Goal: Task Accomplishment & Management: Use online tool/utility

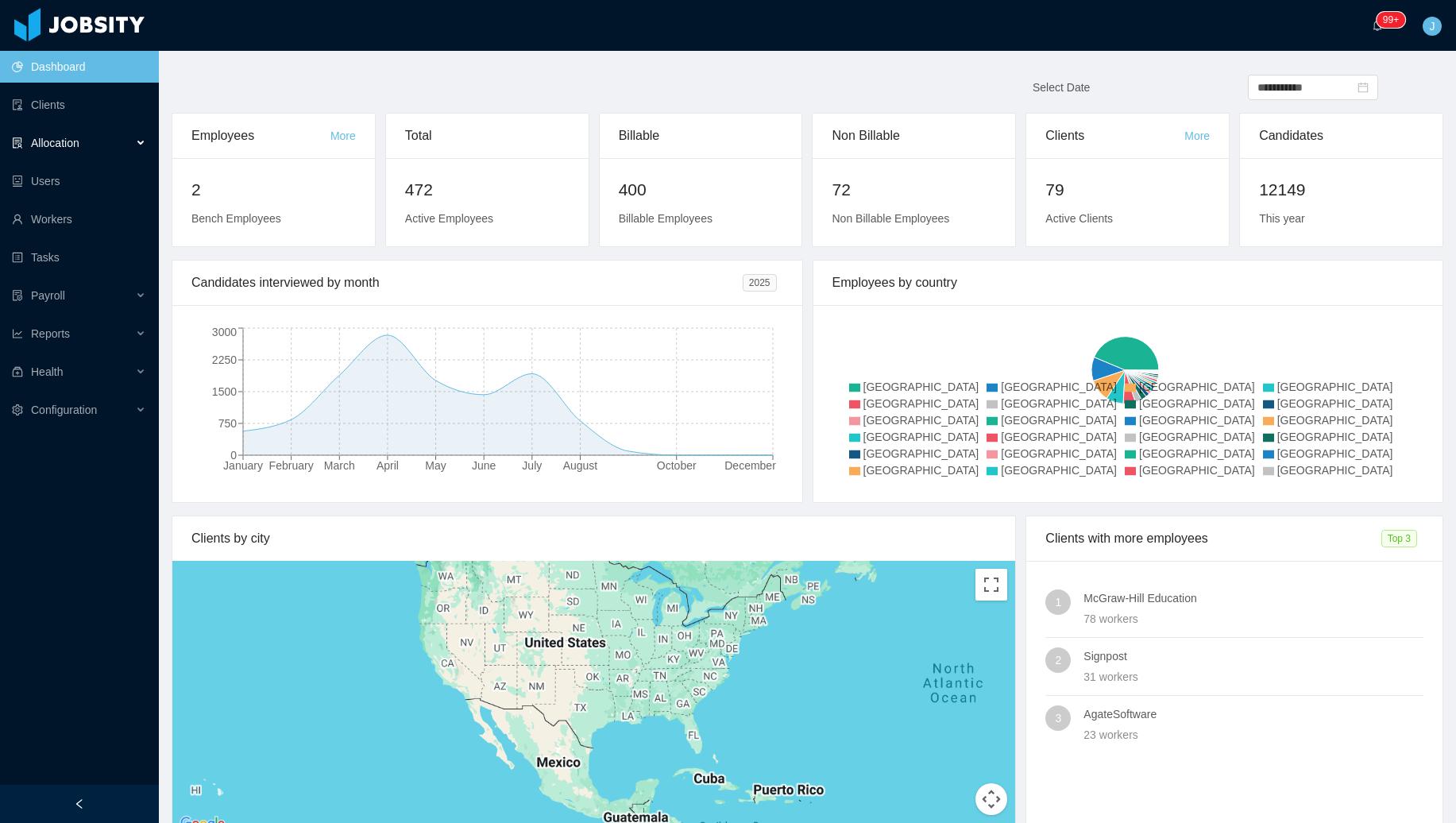
click at [72, 146] on span "Allocation" at bounding box center [55, 143] width 49 height 13
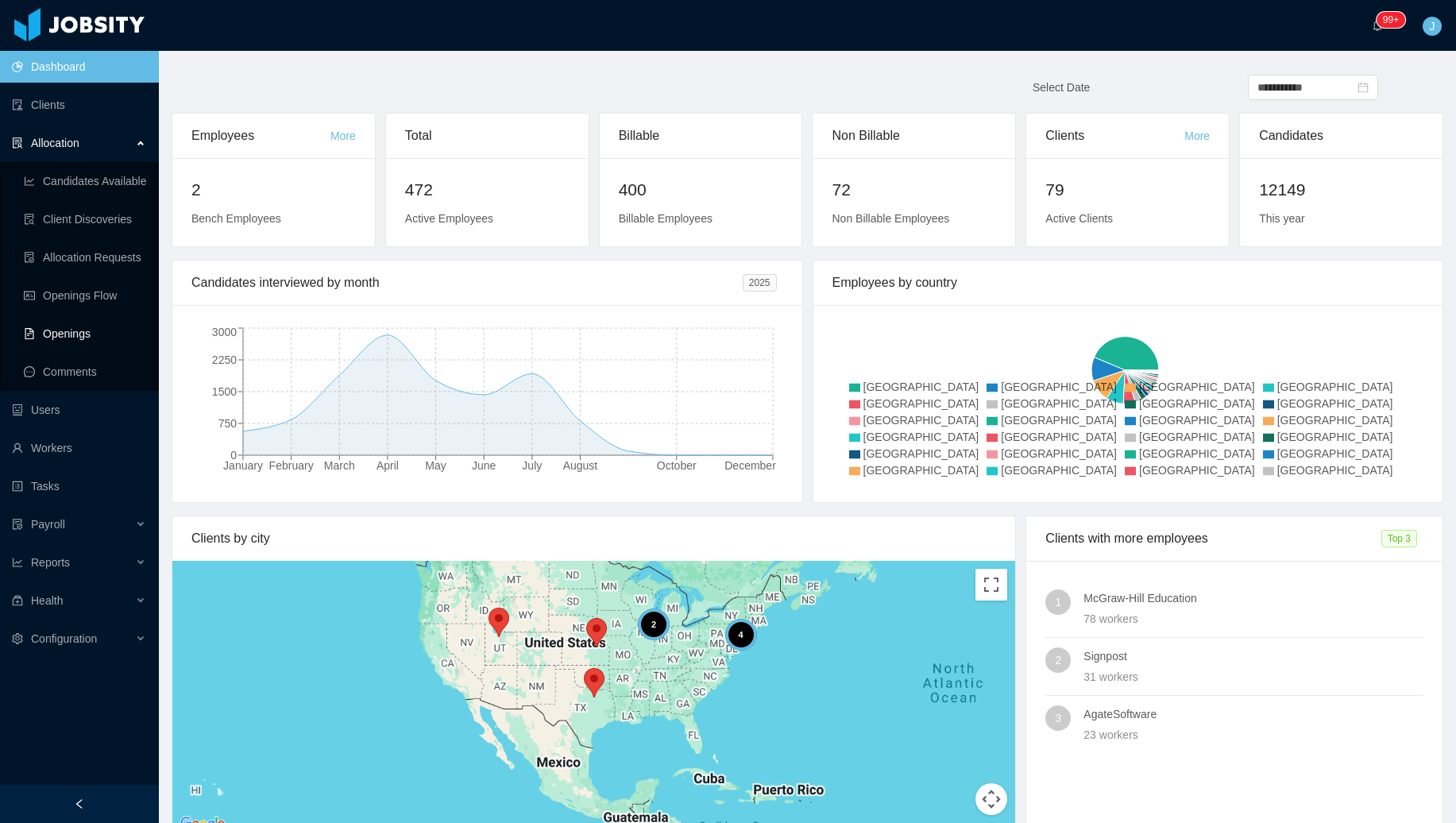
click at [74, 337] on link "Openings" at bounding box center [85, 334] width 123 height 32
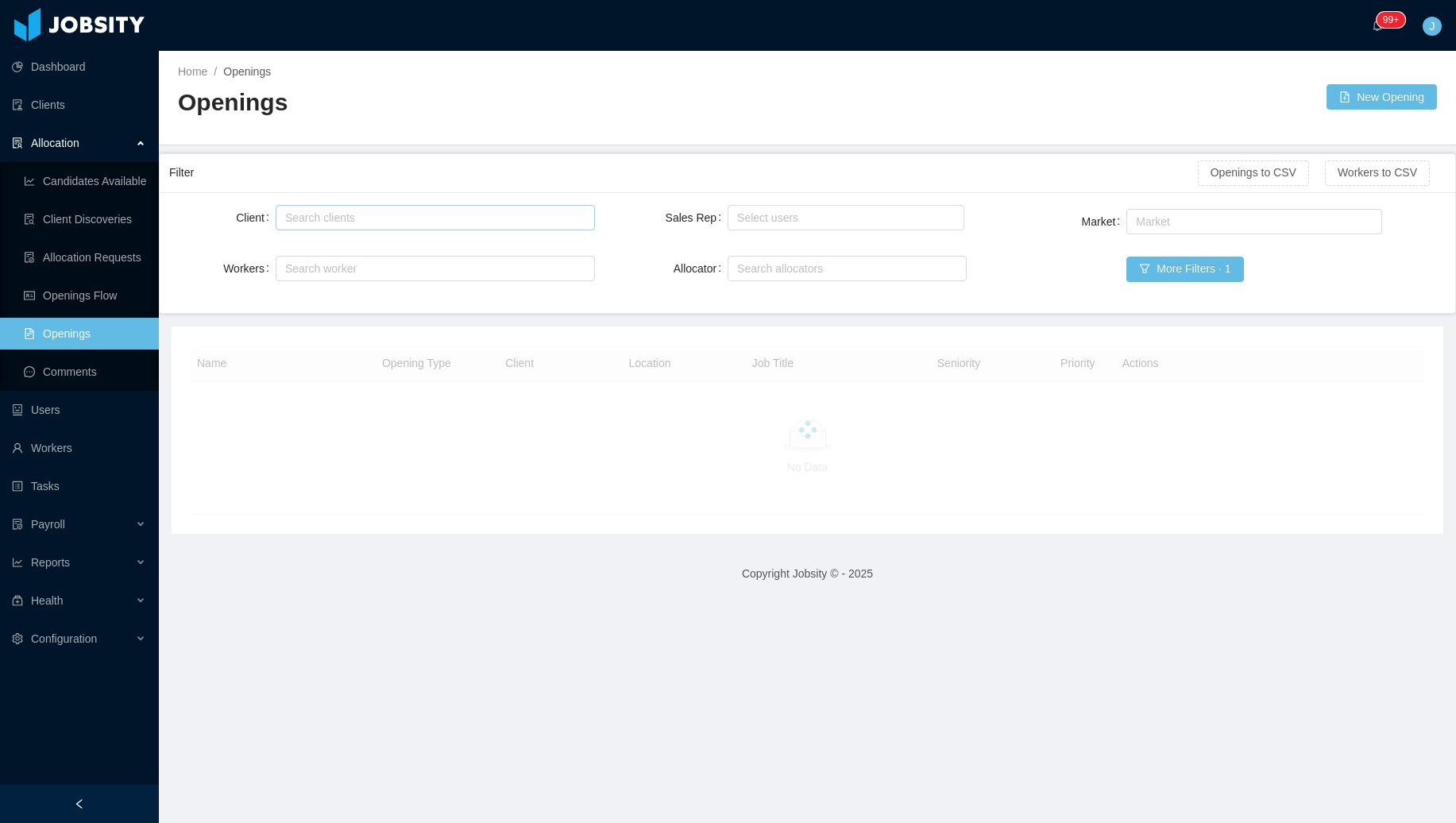
click at [441, 218] on div "Search clients" at bounding box center [432, 218] width 294 height 16
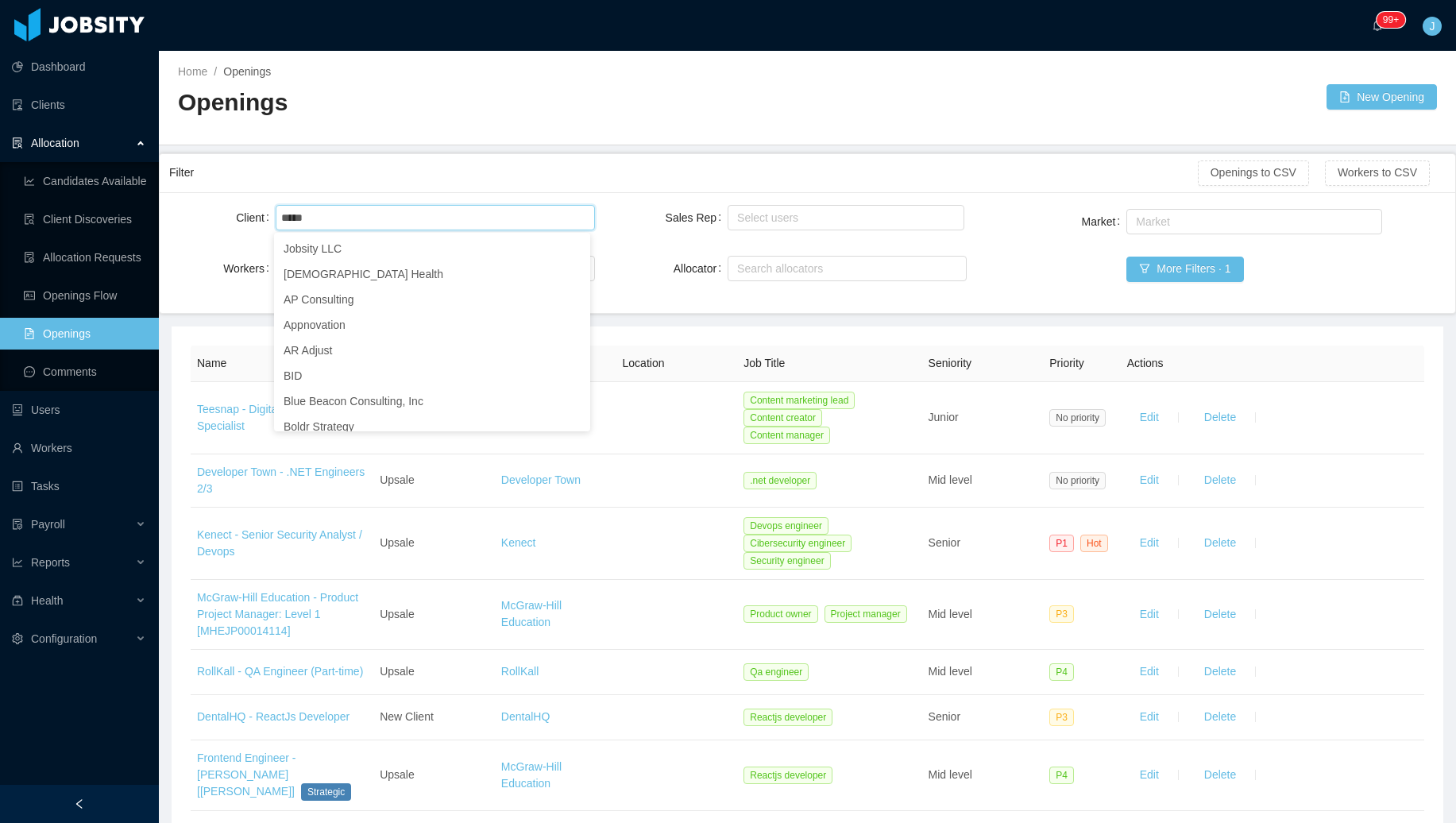
type input "*****"
click at [175, 251] on div "Client Search clients armon Workers Search worker" at bounding box center [381, 253] width 425 height 102
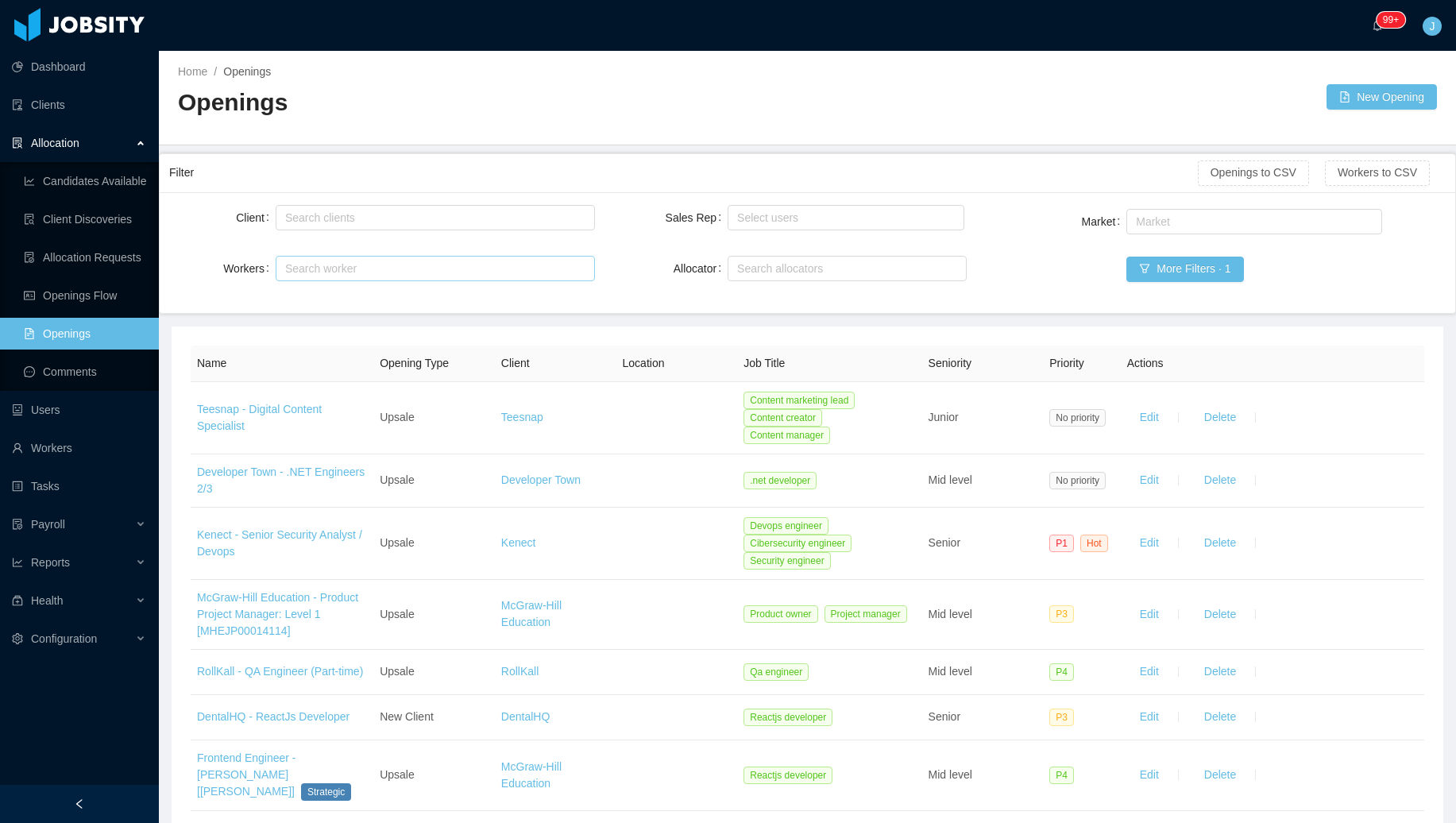
click at [327, 271] on div "Search worker" at bounding box center [428, 269] width 286 height 16
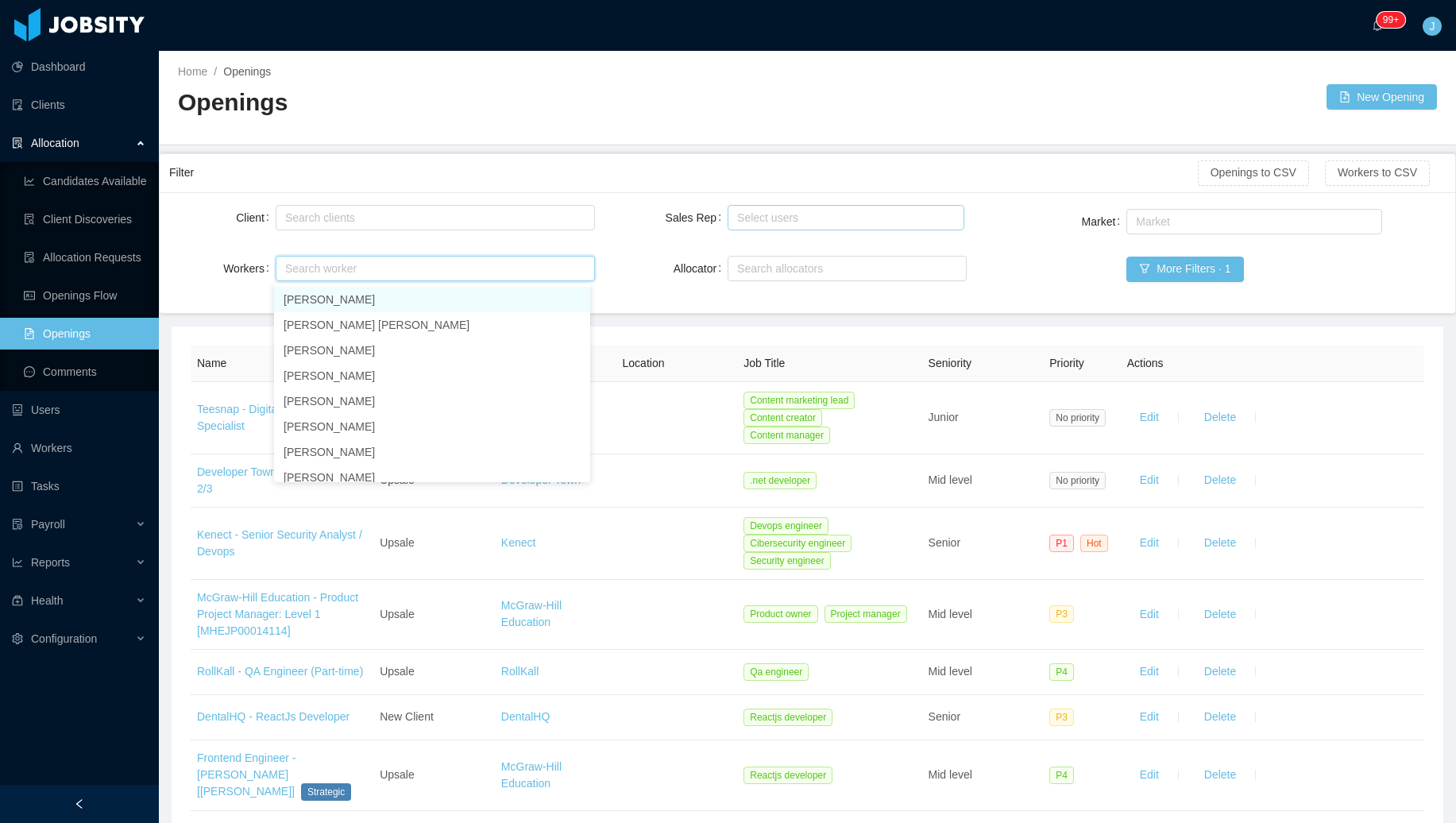
click at [772, 222] on div "Select users" at bounding box center [842, 218] width 211 height 16
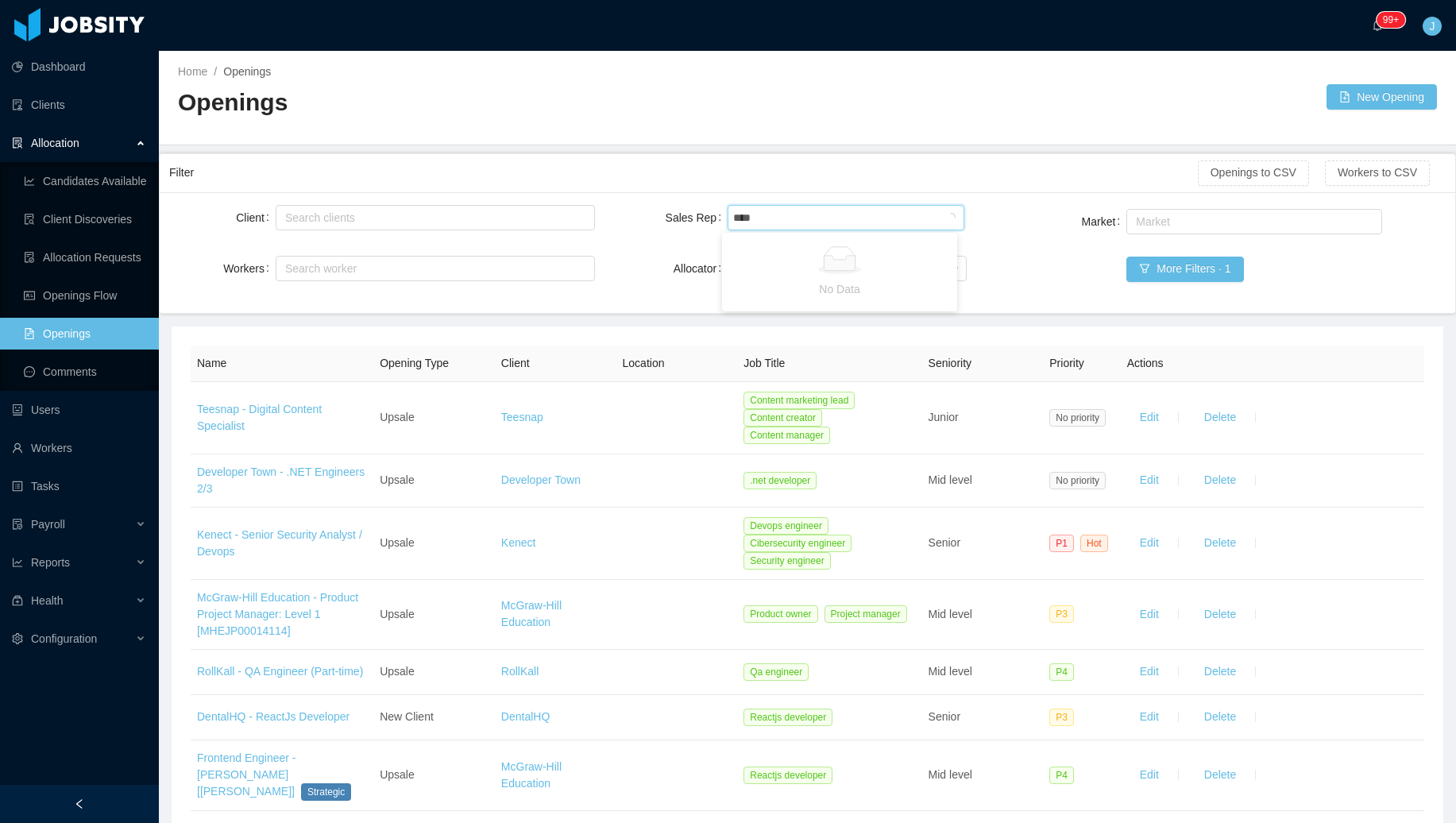
type input "*****"
click at [767, 244] on li "[PERSON_NAME]" at bounding box center [839, 248] width 235 height 25
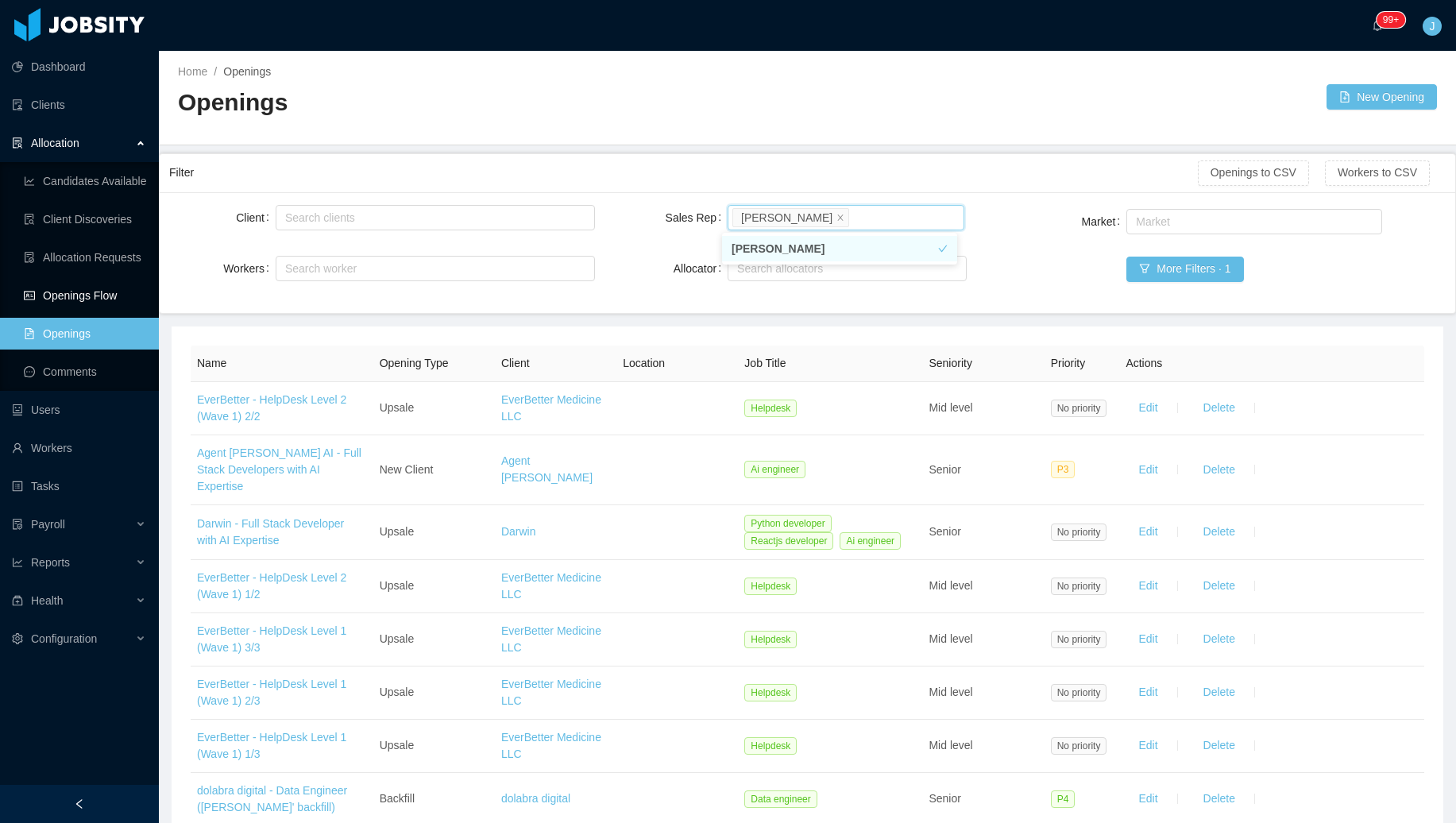
click at [95, 290] on link "Openings Flow" at bounding box center [85, 296] width 123 height 32
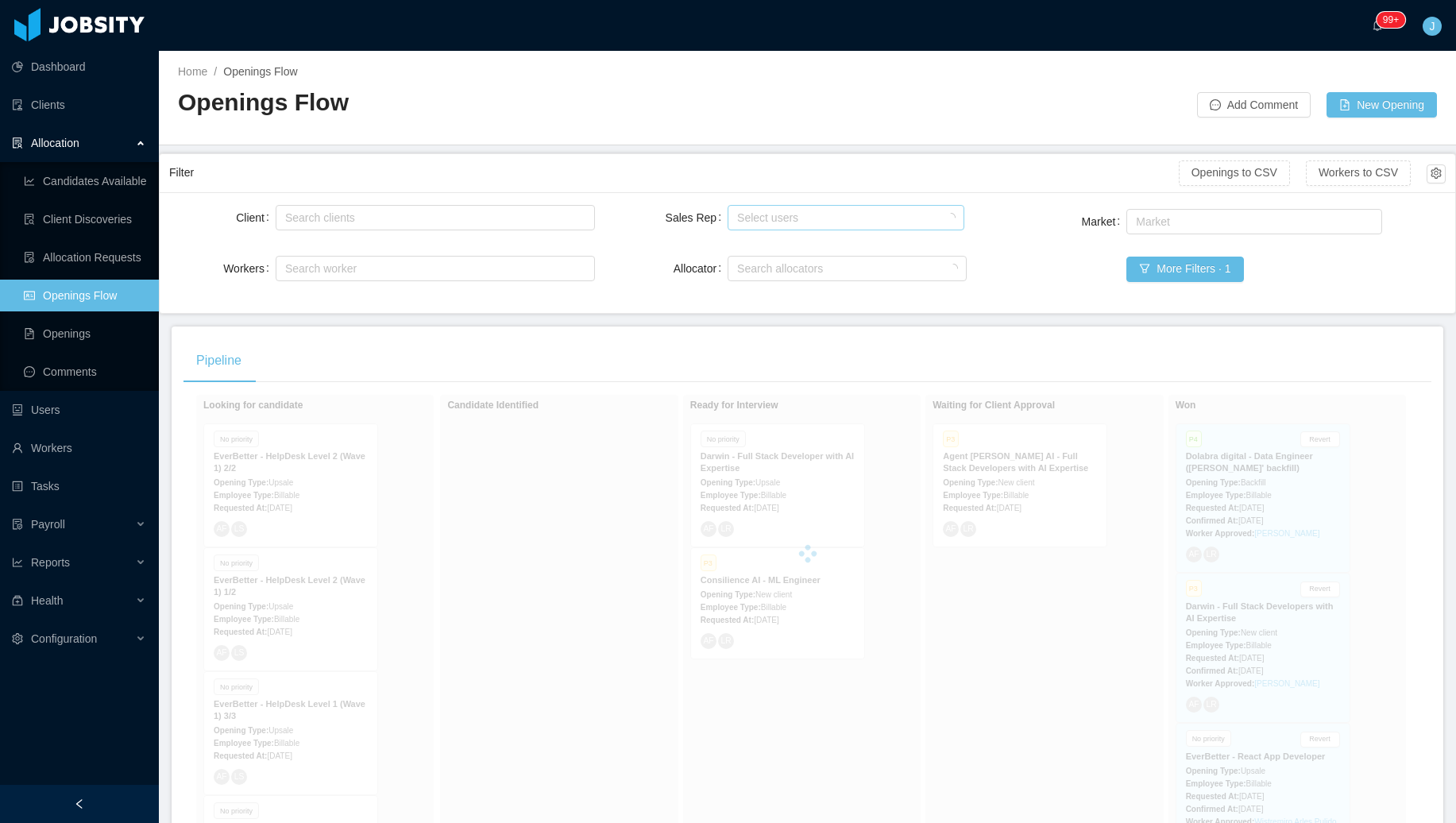
click at [813, 224] on div "Select users" at bounding box center [842, 218] width 211 height 16
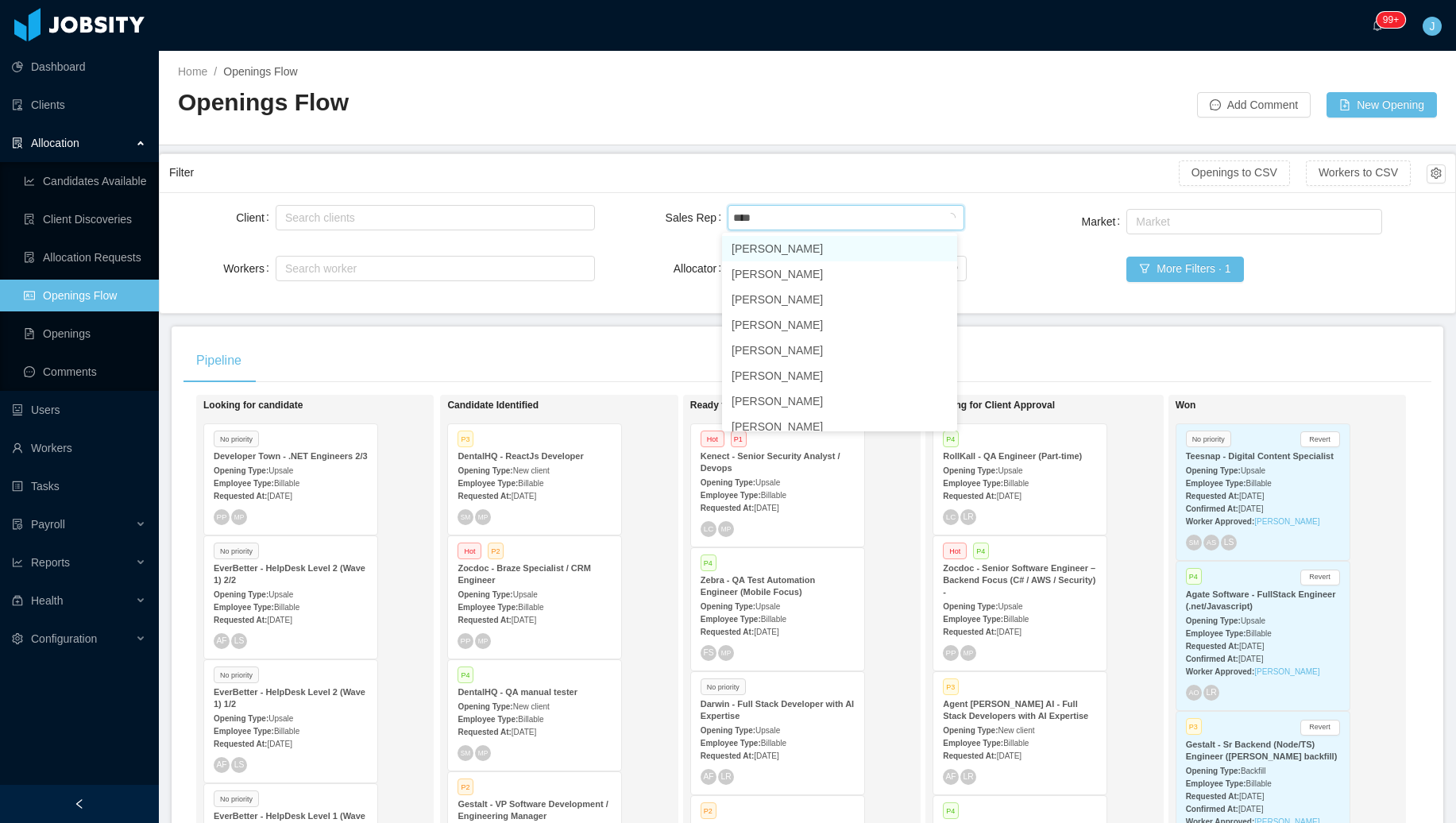
type input "*****"
click at [822, 255] on li "[PERSON_NAME]" at bounding box center [839, 248] width 235 height 25
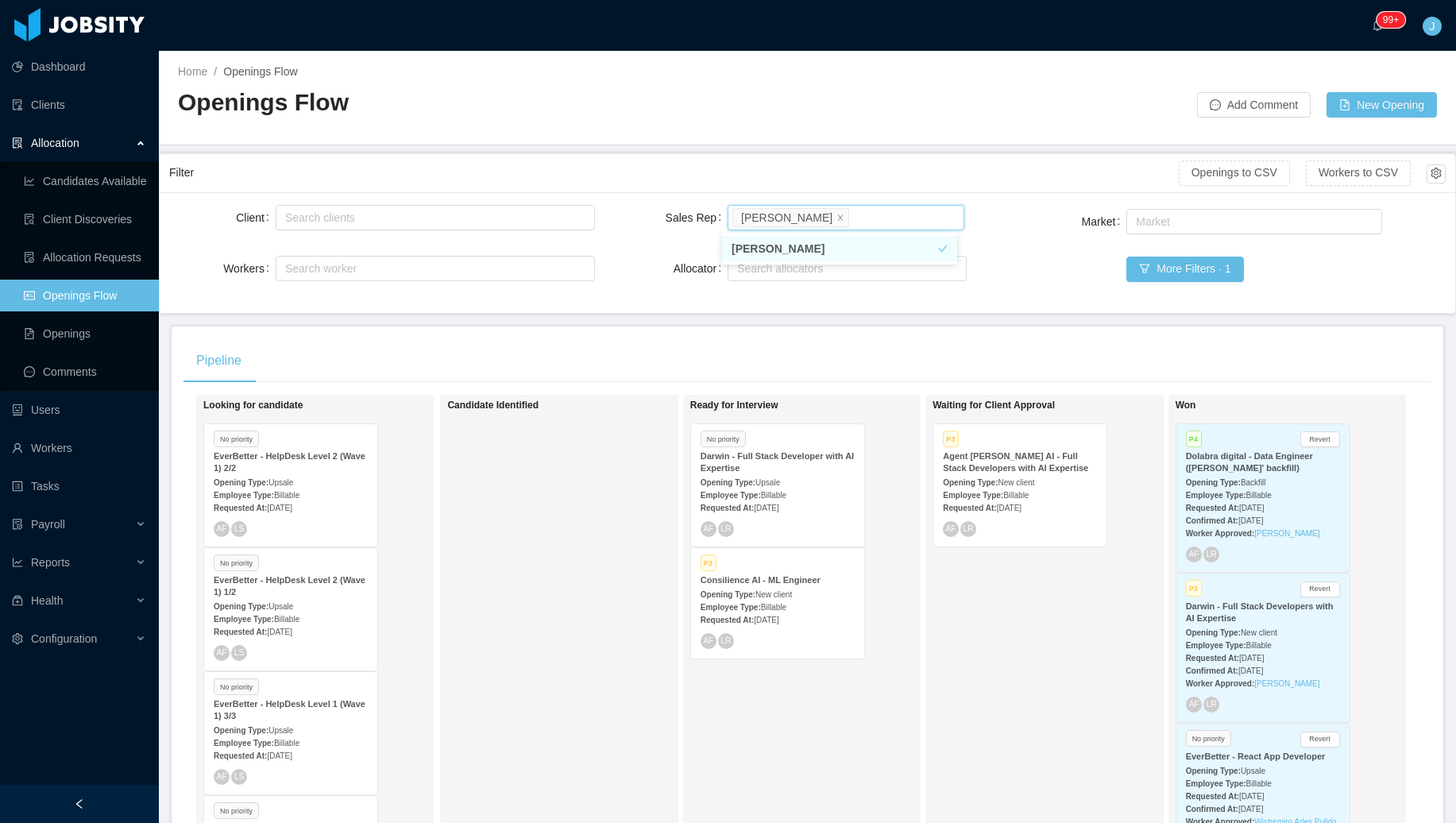
click at [1048, 268] on div "Market Market More Filters · 1" at bounding box center [1233, 255] width 425 height 98
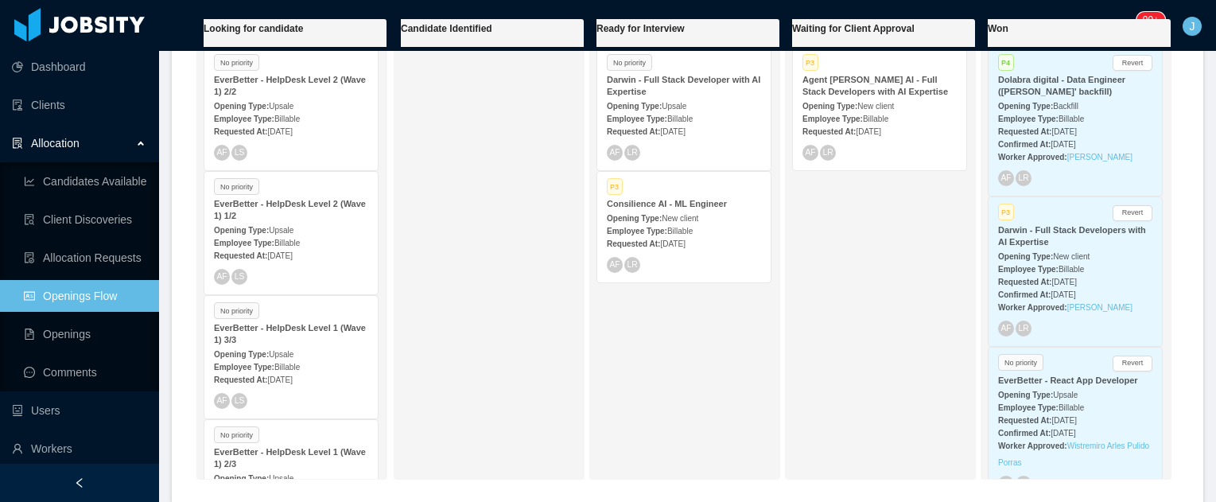
scroll to position [248, 0]
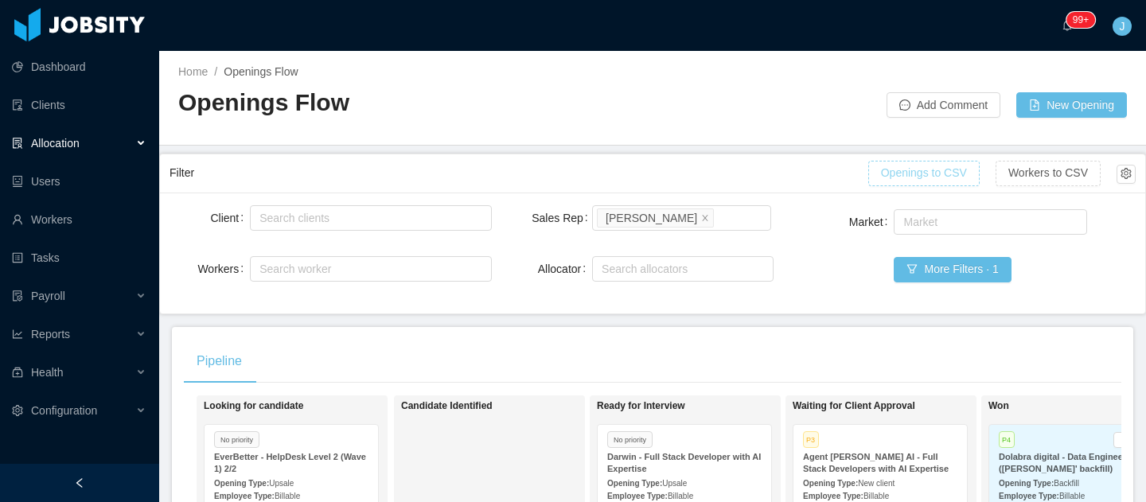
click at [915, 178] on button "Openings to CSV" at bounding box center [923, 173] width 111 height 25
